Goal: Task Accomplishment & Management: Complete application form

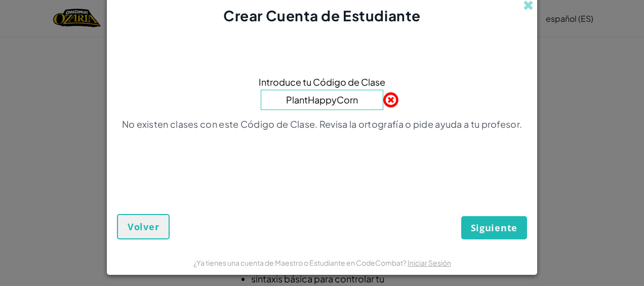
drag, startPoint x: 0, startPoint y: 0, endPoint x: 277, endPoint y: 102, distance: 295.0
click at [277, 102] on input "PlantHappyCorn" at bounding box center [322, 100] width 123 height 20
click at [210, 206] on div "Siguiente Volver" at bounding box center [322, 207] width 410 height 64
click at [150, 233] on button "Volver" at bounding box center [143, 226] width 53 height 25
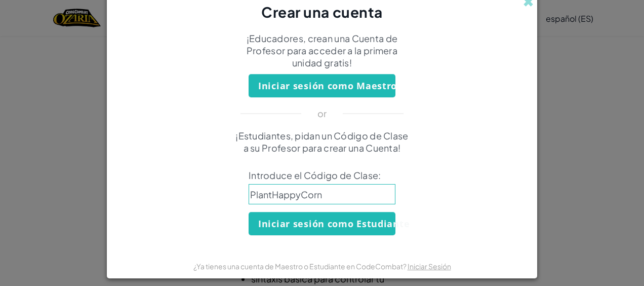
click at [345, 198] on input "PlantHappyCorn" at bounding box center [322, 194] width 147 height 20
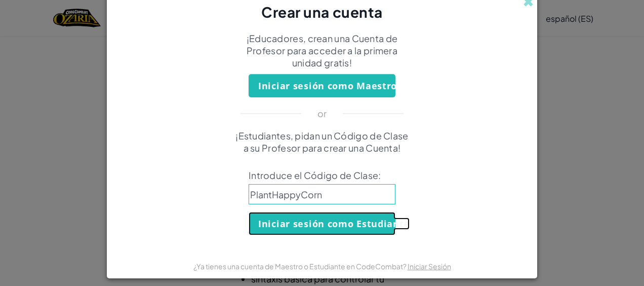
click at [295, 225] on button "Iniciar sesión como Estudiante" at bounding box center [322, 223] width 147 height 23
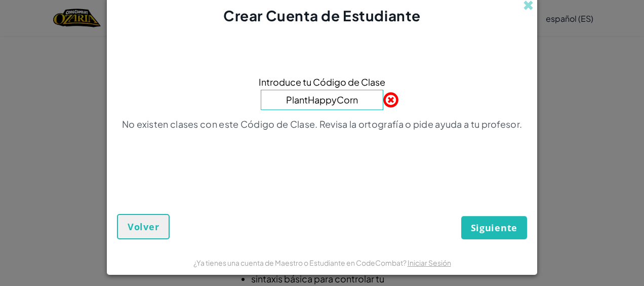
click at [361, 105] on input "PlantHappyCorn" at bounding box center [322, 100] width 123 height 20
drag, startPoint x: 265, startPoint y: 85, endPoint x: 373, endPoint y: 84, distance: 107.9
click at [373, 84] on span "Introduce tu Código de Clase" at bounding box center [322, 81] width 127 height 15
click at [384, 100] on div "Introduce tu Código de Clase PlantHappyCorn No existen clases con este Código d…" at bounding box center [322, 105] width 410 height 139
click at [327, 99] on input "PlantHappyCorn" at bounding box center [322, 100] width 123 height 20
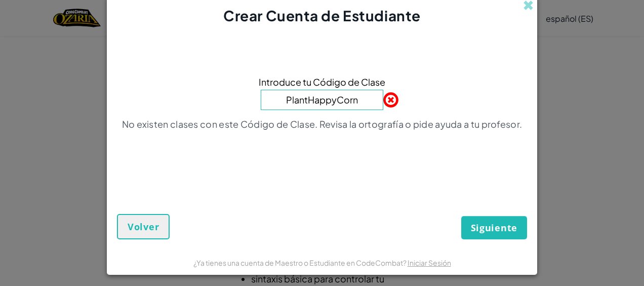
drag, startPoint x: 356, startPoint y: 102, endPoint x: 278, endPoint y: 107, distance: 77.7
click at [278, 107] on input "PlantHappyCorn" at bounding box center [322, 100] width 123 height 20
click at [298, 118] on div "Introduce tu Código de Clase PlantHappyCorn No existen clases con este Código d…" at bounding box center [322, 105] width 410 height 139
drag, startPoint x: 285, startPoint y: 102, endPoint x: 355, endPoint y: 102, distance: 69.9
click at [355, 102] on input "PlantHappyCorn" at bounding box center [322, 100] width 123 height 20
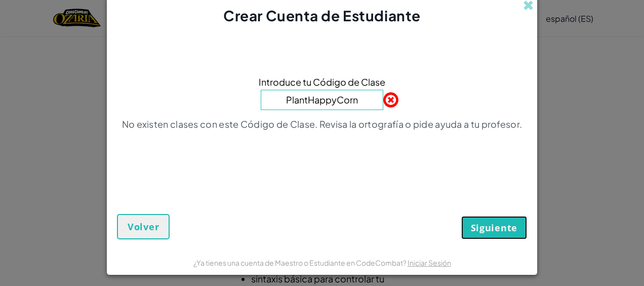
click at [481, 224] on span "Siguiente" at bounding box center [494, 227] width 47 height 12
